Goal: Information Seeking & Learning: Learn about a topic

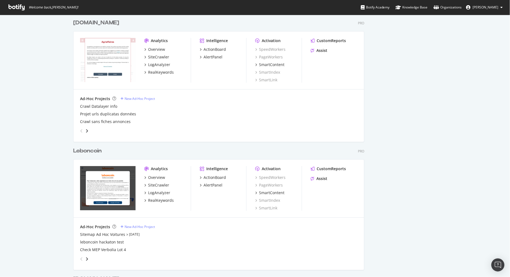
scroll to position [546, 0]
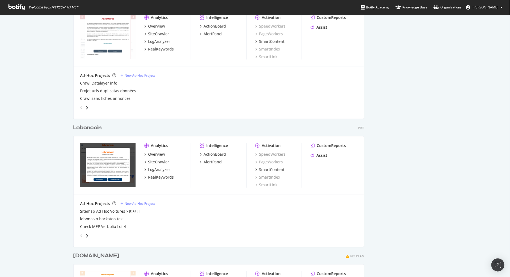
click at [92, 129] on div "Leboncoin" at bounding box center [87, 128] width 28 height 8
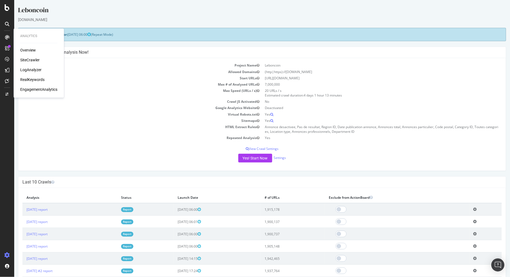
click at [32, 71] on div "LogAnalyzer" at bounding box center [30, 69] width 21 height 5
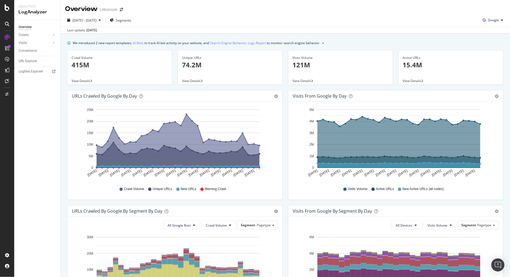
click at [91, 64] on p "415M" at bounding box center [120, 64] width 96 height 9
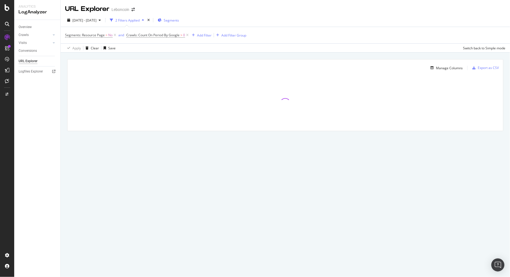
click at [179, 19] on span "Segments" at bounding box center [171, 20] width 15 height 5
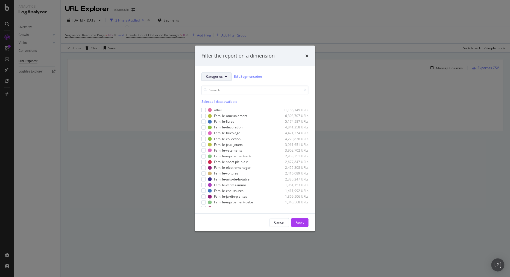
click at [226, 77] on icon "modal" at bounding box center [226, 76] width 2 height 3
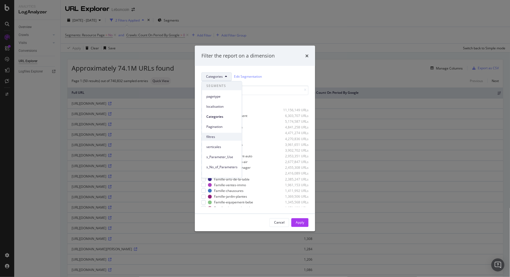
click at [216, 139] on span "filtres" at bounding box center [221, 136] width 31 height 5
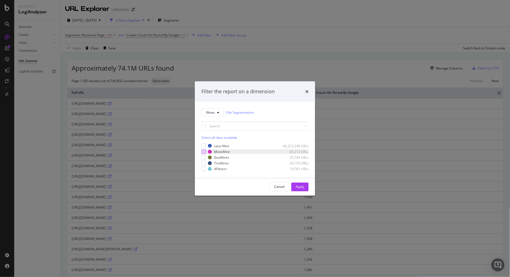
click at [202, 151] on div "modal" at bounding box center [203, 152] width 4 height 4
click at [203, 157] on div "modal" at bounding box center [203, 157] width 4 height 4
click at [203, 164] on div "modal" at bounding box center [203, 163] width 4 height 4
click at [204, 171] on div "modal" at bounding box center [203, 169] width 4 height 4
click at [298, 187] on div "Apply" at bounding box center [299, 187] width 8 height 5
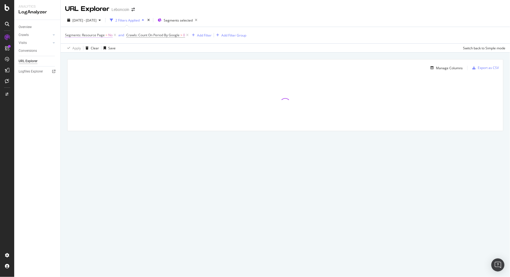
click at [99, 34] on span "Segments: Resource Page" at bounding box center [85, 35] width 40 height 5
click at [72, 47] on span "No" at bounding box center [72, 48] width 4 height 5
click at [69, 34] on icon at bounding box center [68, 34] width 2 height 3
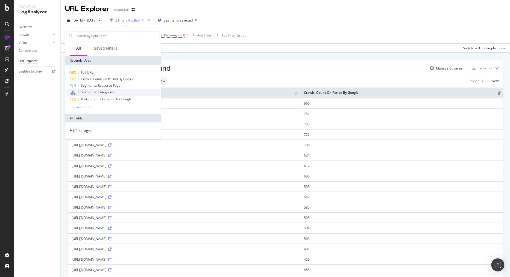
click at [94, 94] on span "Segments: Categories" at bounding box center [98, 92] width 34 height 5
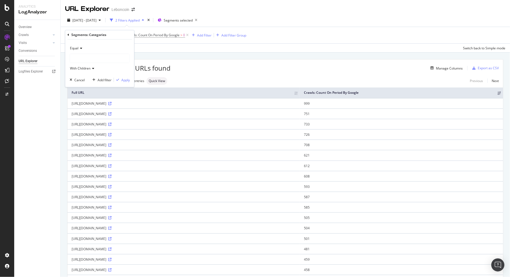
click at [92, 58] on div at bounding box center [100, 58] width 60 height 9
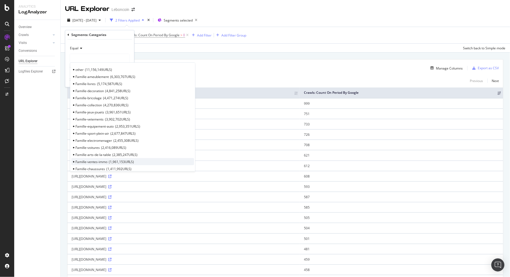
click at [96, 160] on span "Famille-ventes-immo" at bounding box center [91, 162] width 32 height 5
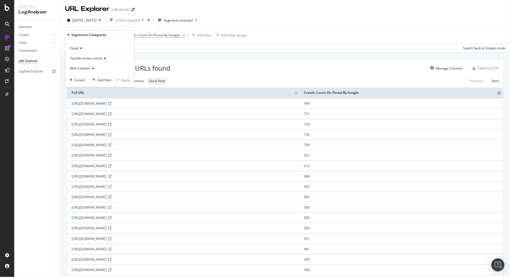
click at [94, 69] on div "With Children" at bounding box center [100, 68] width 60 height 9
click at [104, 67] on div "With Children" at bounding box center [100, 68] width 60 height 9
click at [83, 46] on div "Equal" at bounding box center [100, 48] width 60 height 9
click at [126, 81] on div "Apply" at bounding box center [125, 80] width 8 height 5
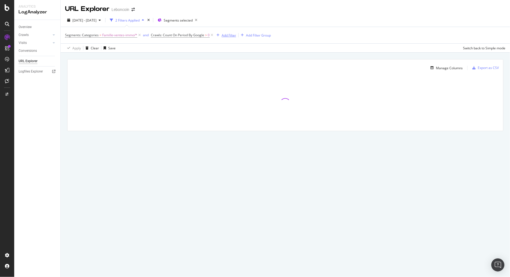
click at [233, 35] on div "Add Filter" at bounding box center [228, 35] width 14 height 5
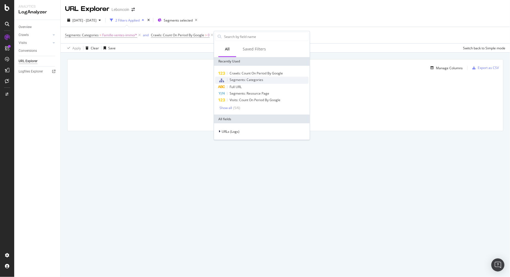
click at [241, 79] on span "Segments: Categories" at bounding box center [246, 80] width 34 height 5
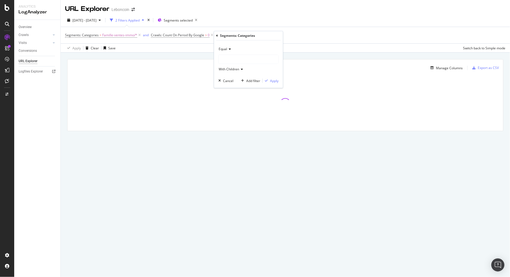
click at [231, 55] on div at bounding box center [248, 59] width 60 height 9
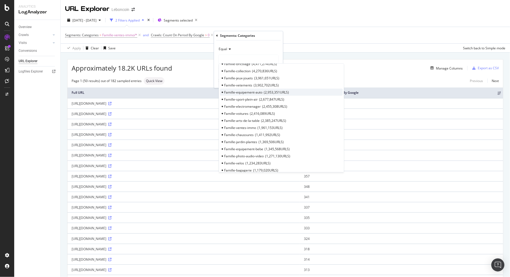
scroll to position [91, 0]
click at [244, 156] on span "Famille-locations" at bounding box center [237, 157] width 26 height 5
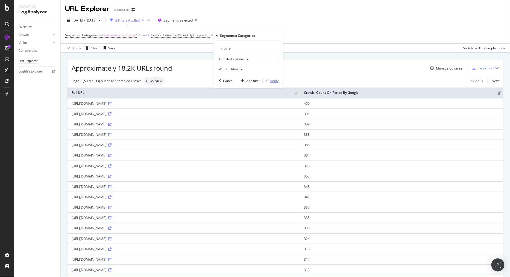
click at [271, 81] on div "Apply" at bounding box center [274, 81] width 8 height 5
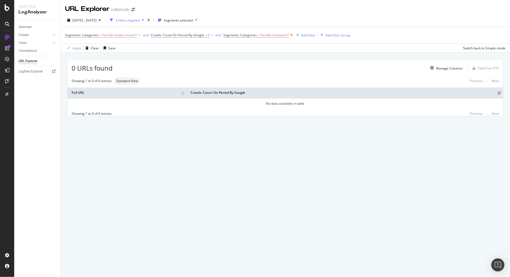
click at [292, 36] on icon at bounding box center [291, 34] width 5 height 5
